Goal: Find specific page/section: Find specific page/section

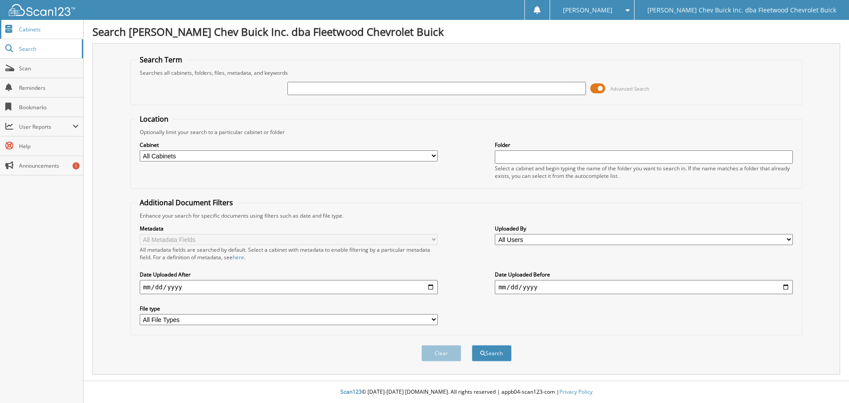
click at [30, 26] on span "Cabinets" at bounding box center [49, 30] width 60 height 8
type input "lash chevrolet"
click at [499, 350] on button "Search" at bounding box center [492, 353] width 40 height 16
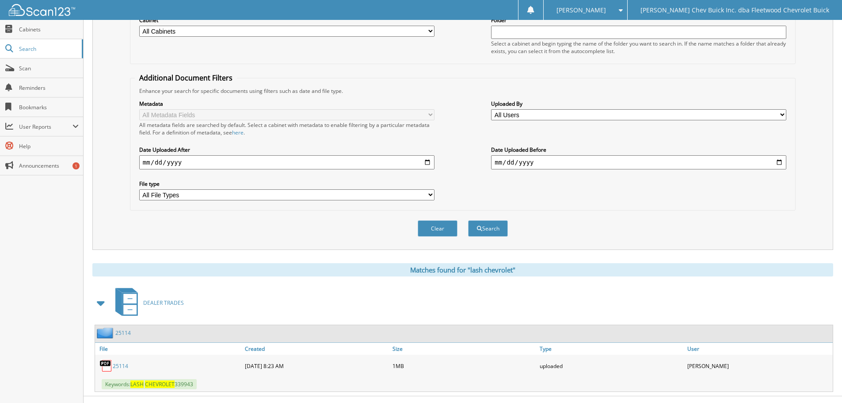
scroll to position [141, 0]
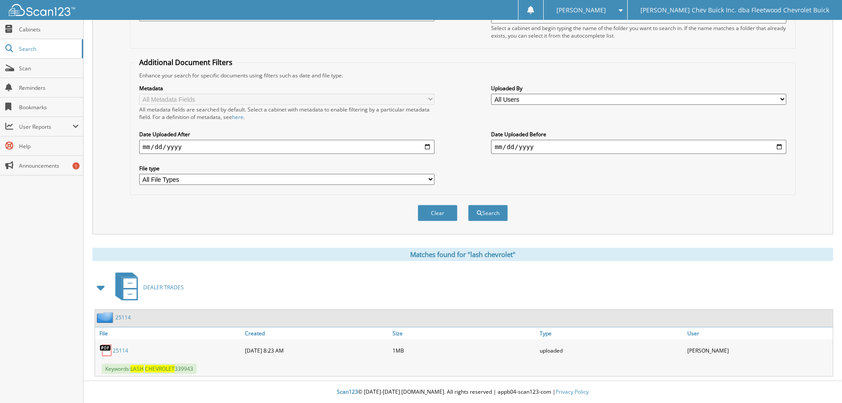
click at [123, 351] on link "25114" at bounding box center [120, 351] width 15 height 8
